Goal: Find specific page/section: Find specific page/section

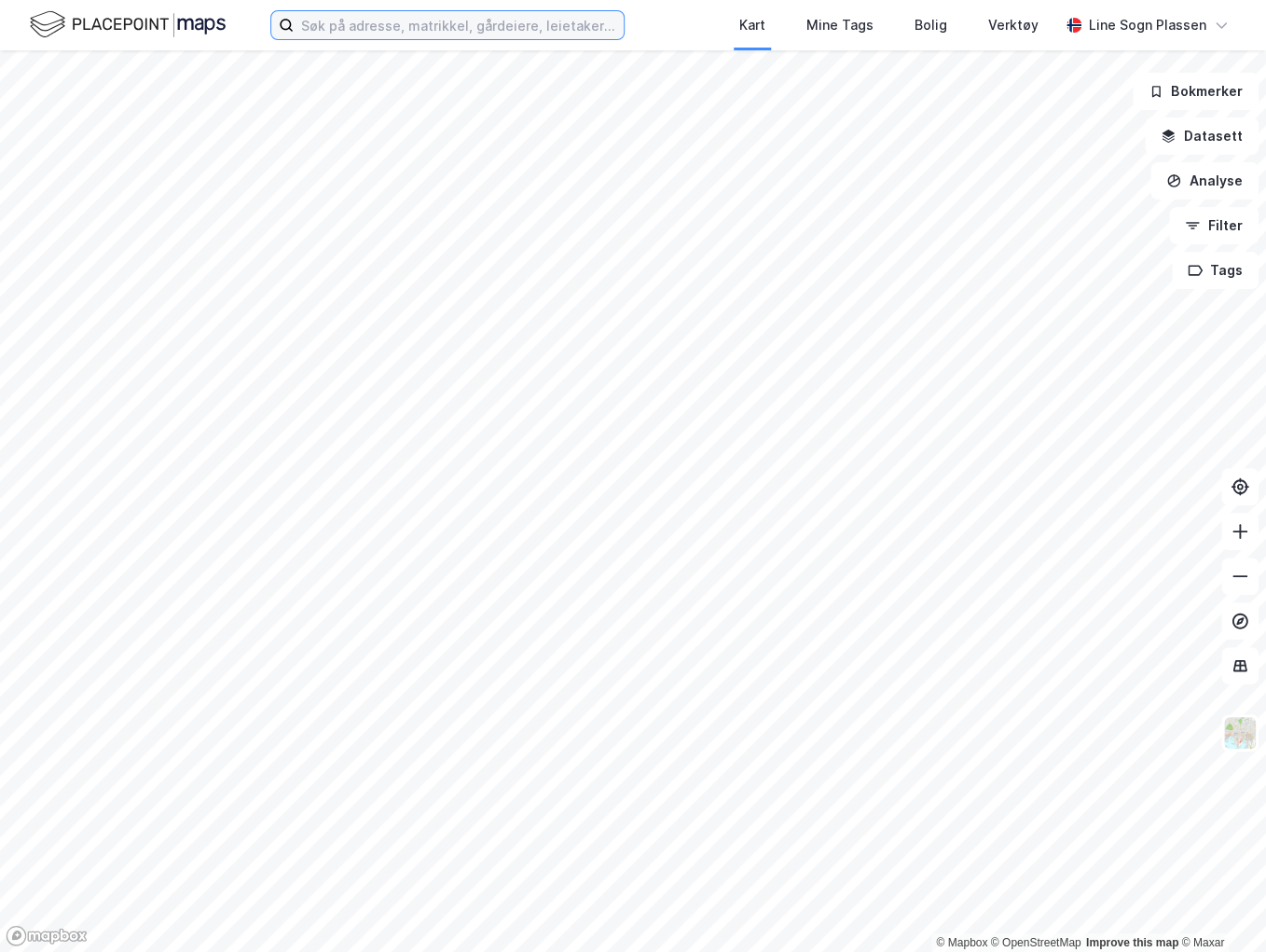
click at [518, 28] on input at bounding box center [458, 25] width 330 height 28
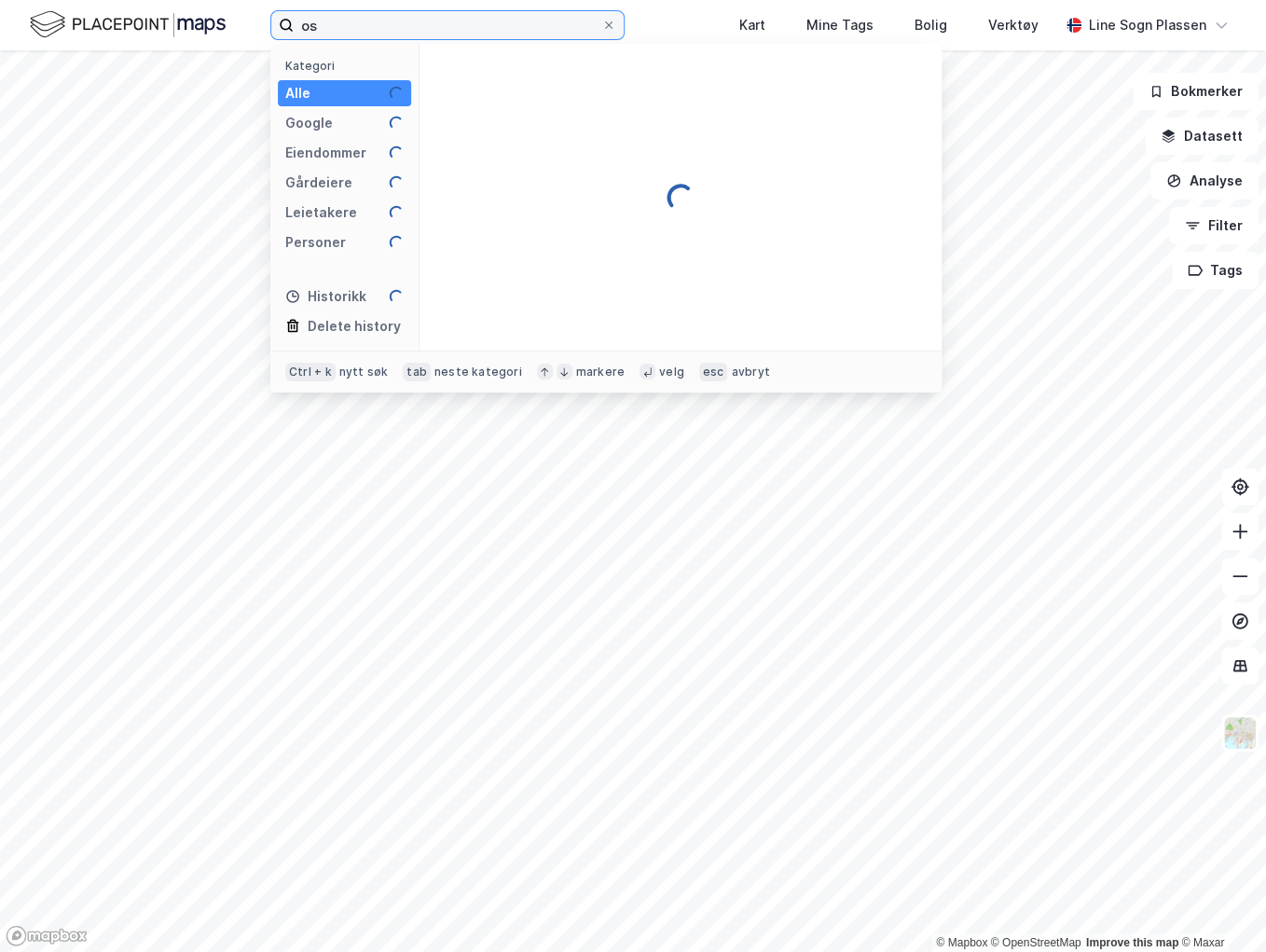
type input "o"
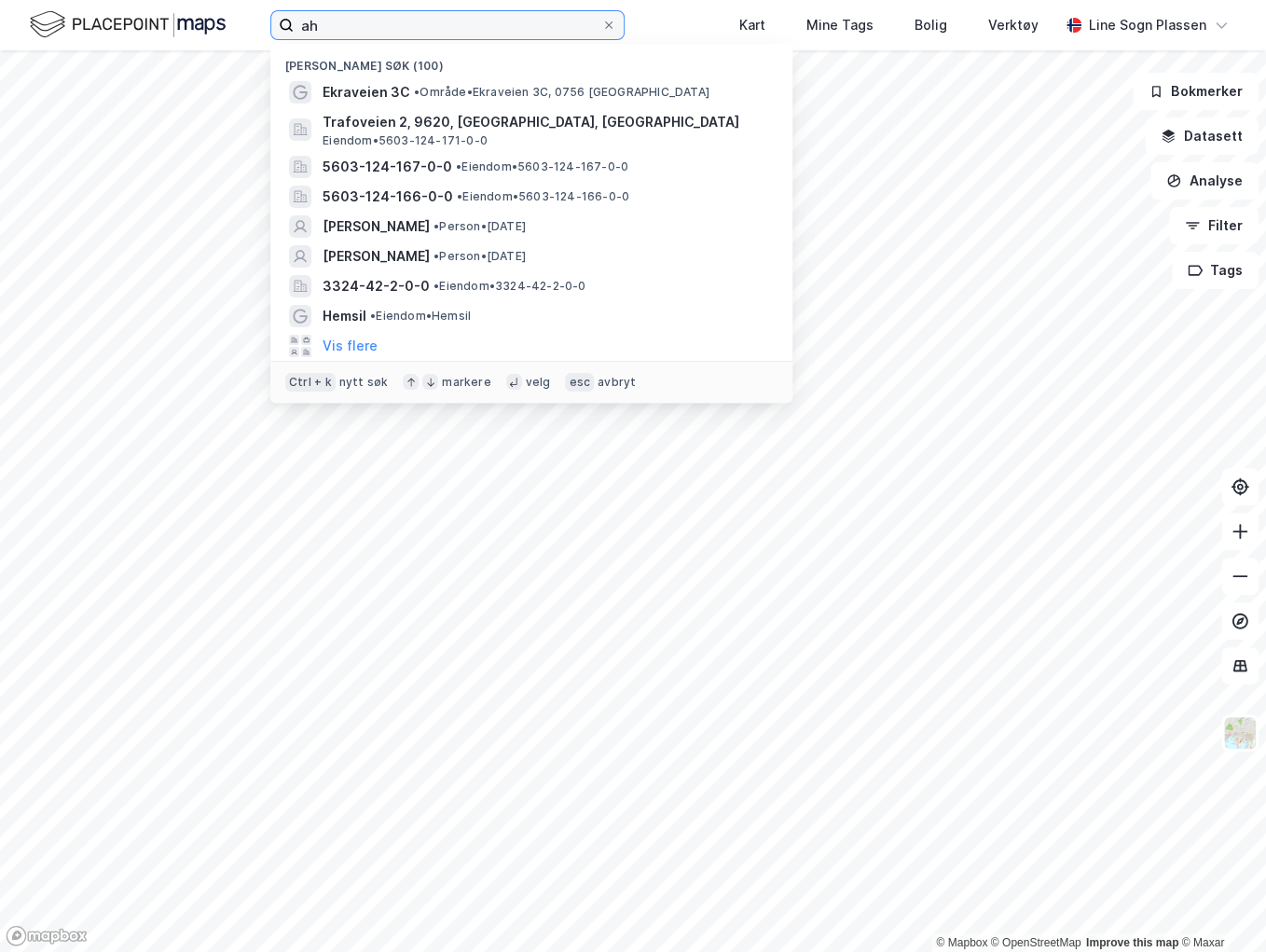
type input "a"
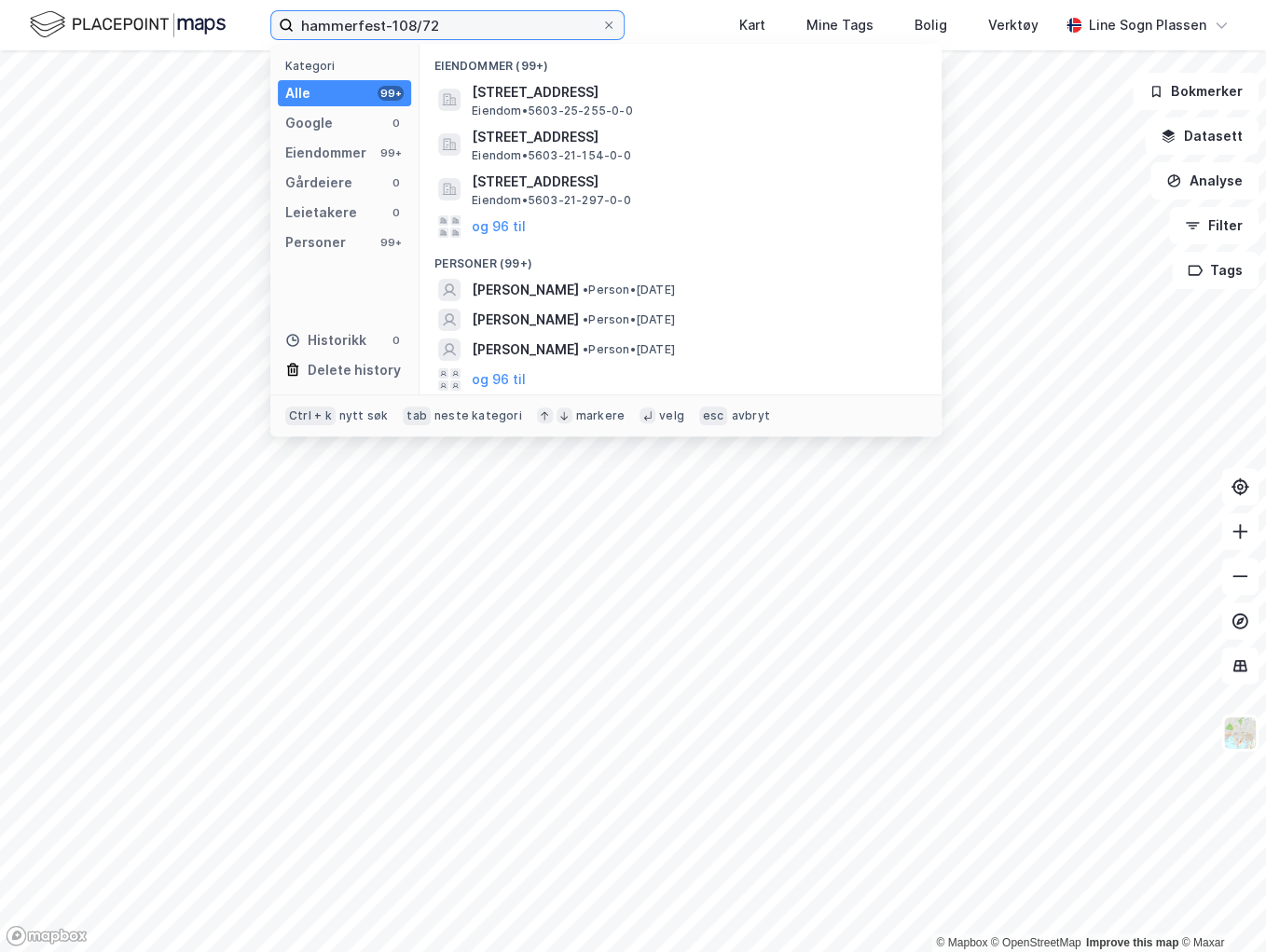
type input "hammerfest-108/72"
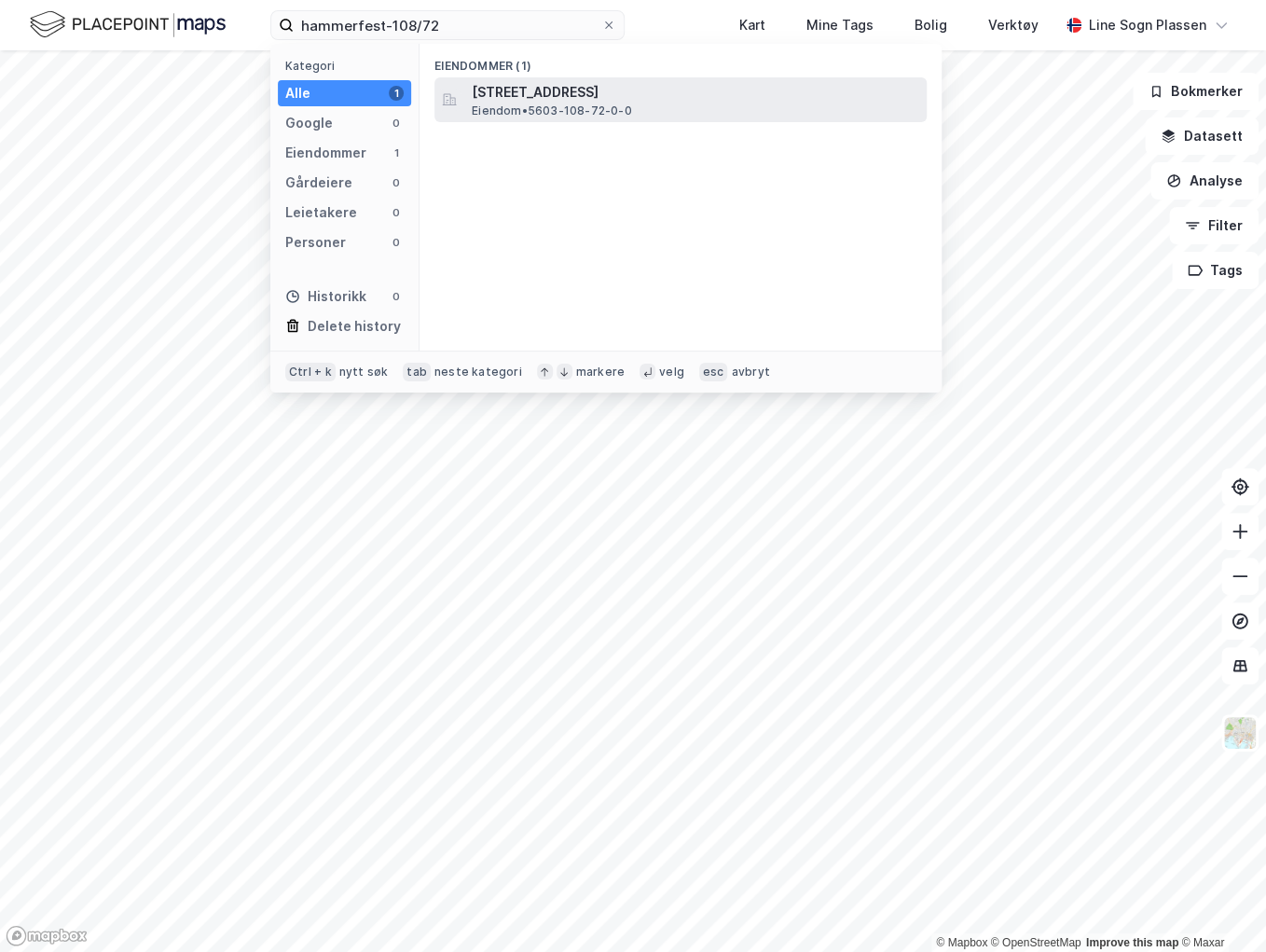
click at [550, 93] on span "[STREET_ADDRESS]" at bounding box center [696, 92] width 448 height 23
